Goal: Information Seeking & Learning: Compare options

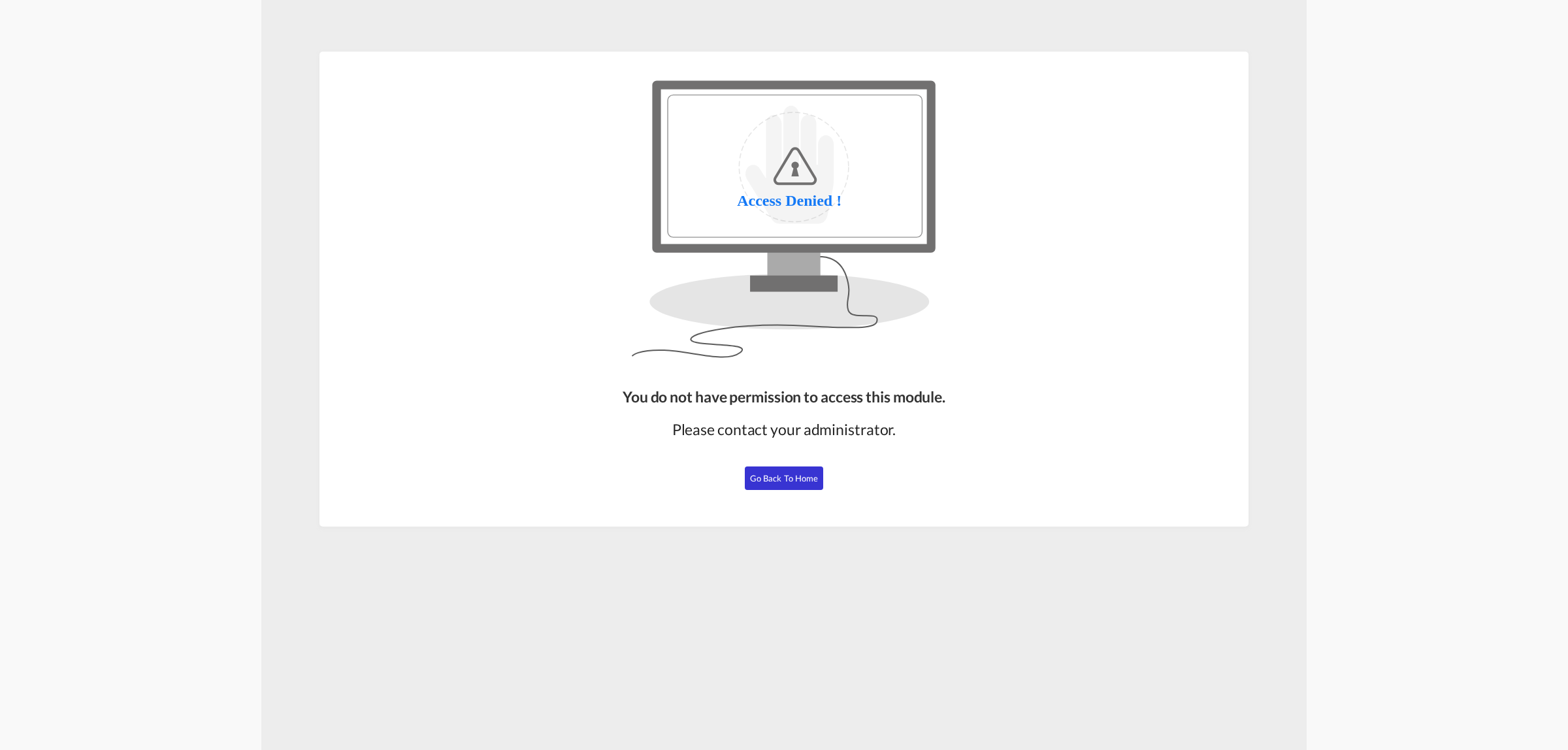
drag, startPoint x: 814, startPoint y: 482, endPoint x: 828, endPoint y: 491, distance: 16.6
click at [813, 482] on span "Go Back to Home" at bounding box center [784, 479] width 69 height 11
